Goal: Task Accomplishment & Management: Manage account settings

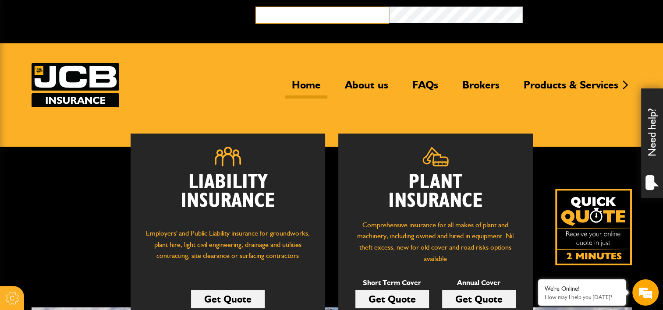
click at [291, 15] on input "email" at bounding box center [323, 15] width 134 height 17
type input "**********"
click at [523, 7] on button "Broker Login" at bounding box center [590, 14] width 134 height 14
